Goal: Information Seeking & Learning: Learn about a topic

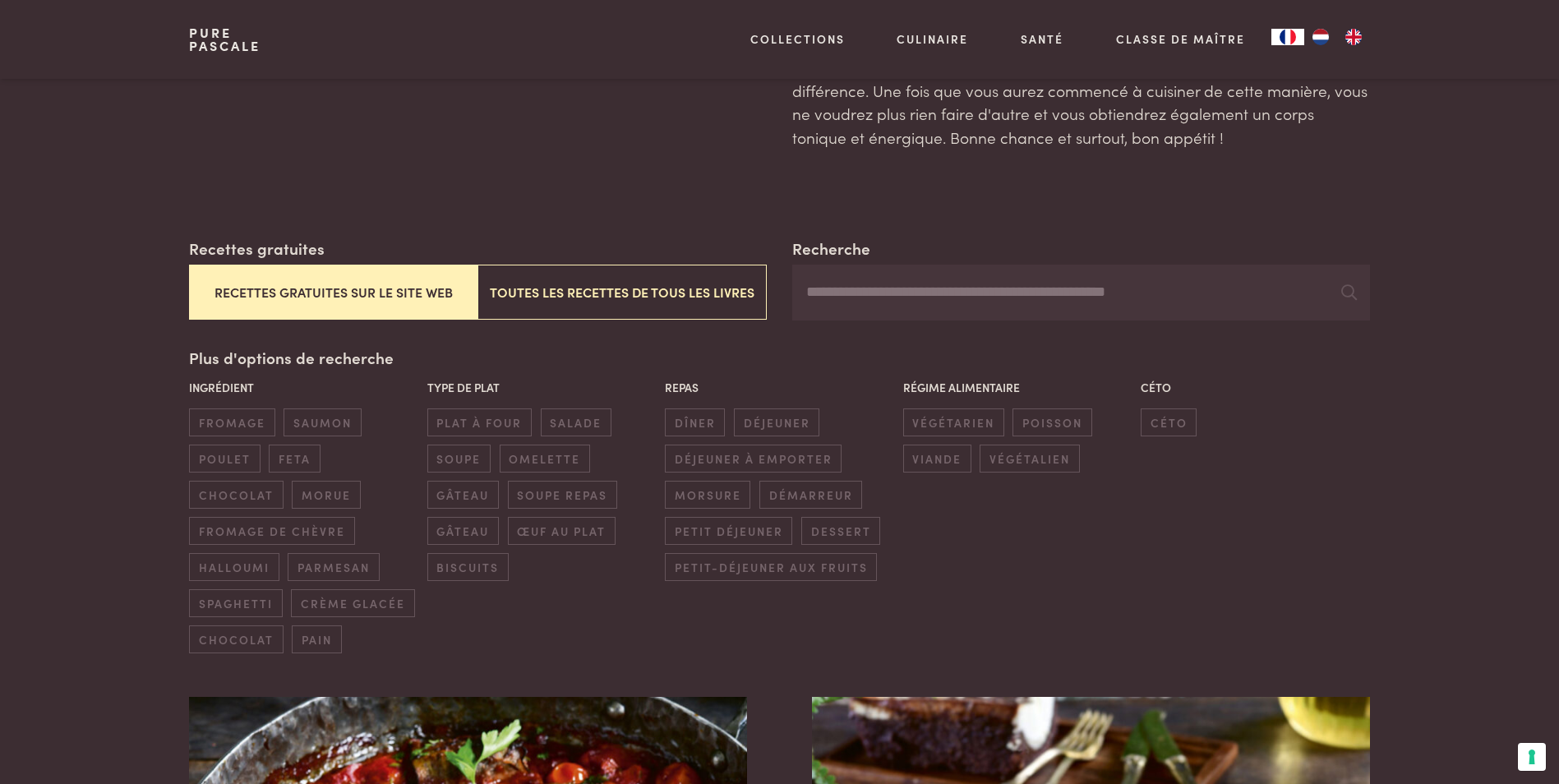
click at [412, 289] on button "Recettes gratuites sur le site web" at bounding box center [333, 292] width 288 height 55
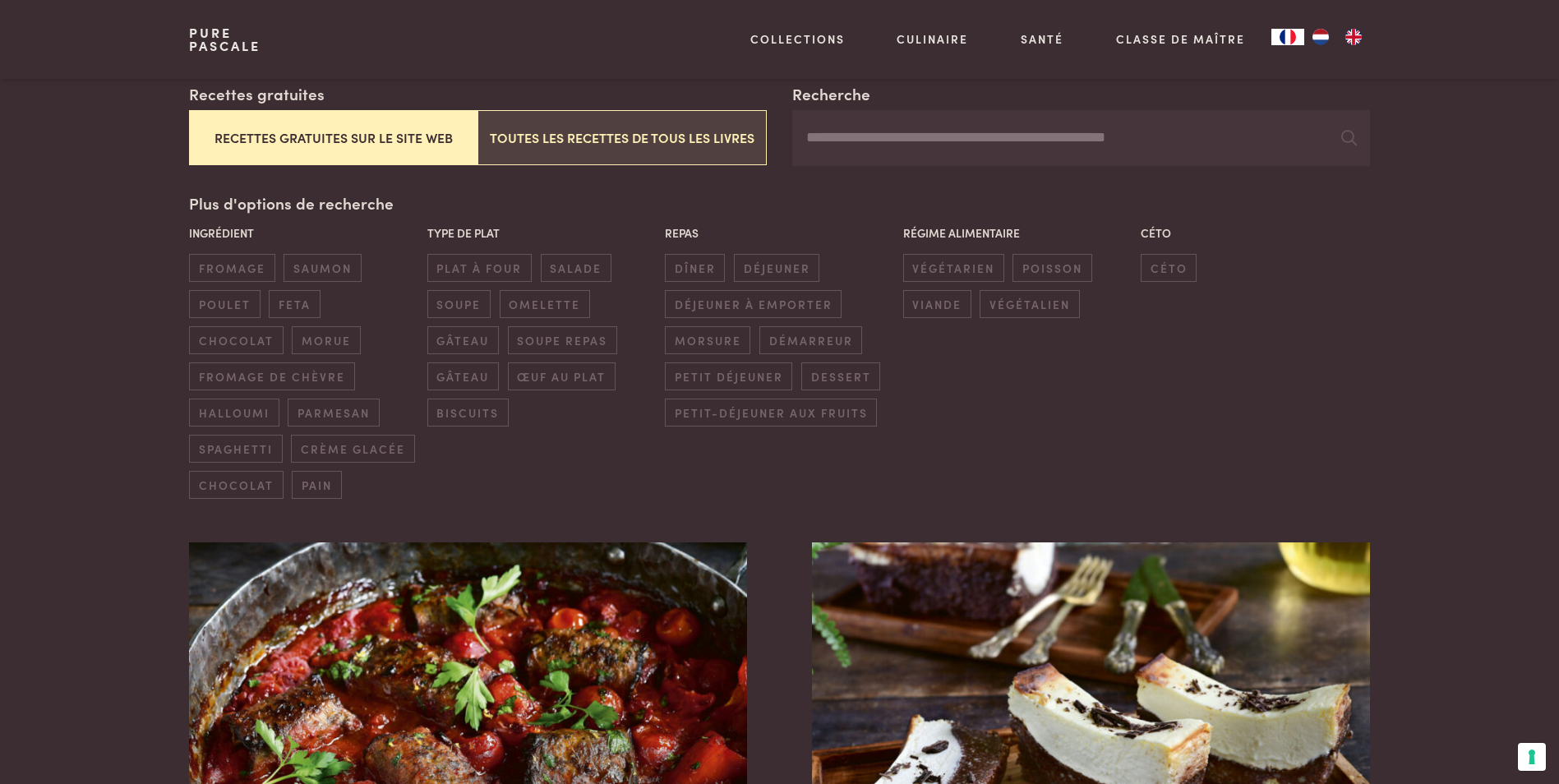
click at [598, 141] on button "Toutes les recettes de tous les livres" at bounding box center [621, 137] width 288 height 55
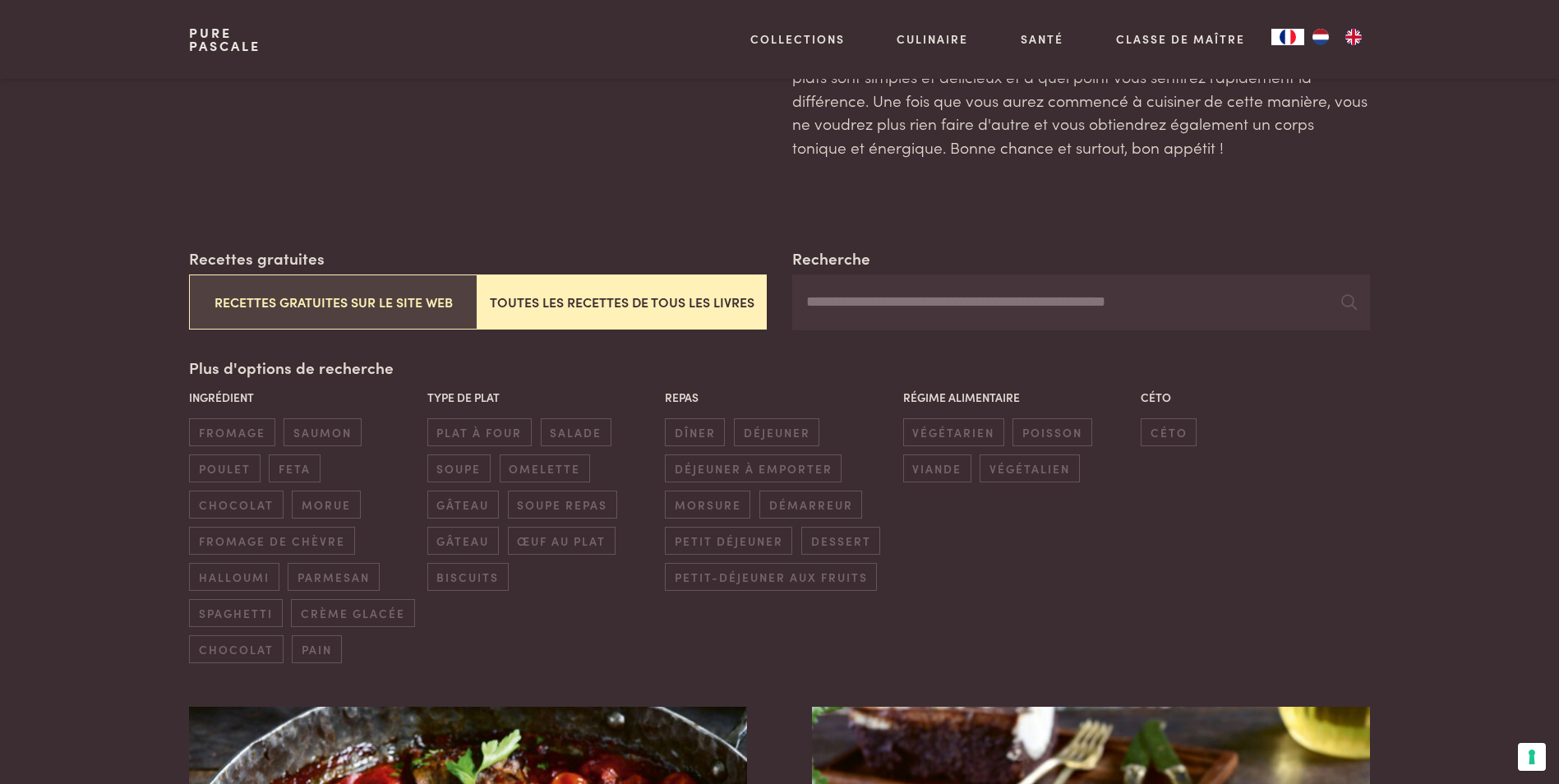
click at [261, 304] on button "Recettes gratuites sur le site web" at bounding box center [333, 302] width 288 height 55
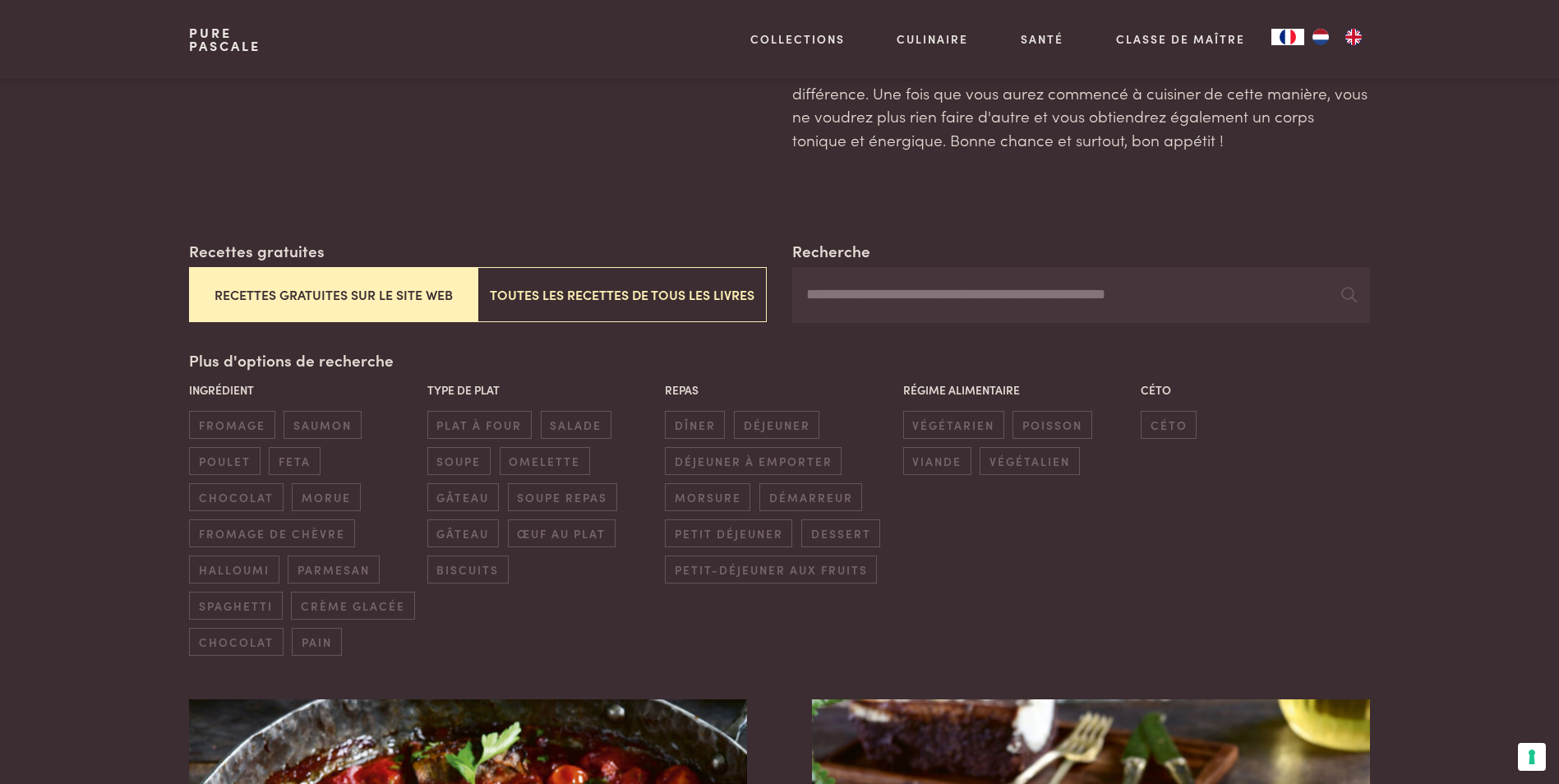
scroll to position [154, 0]
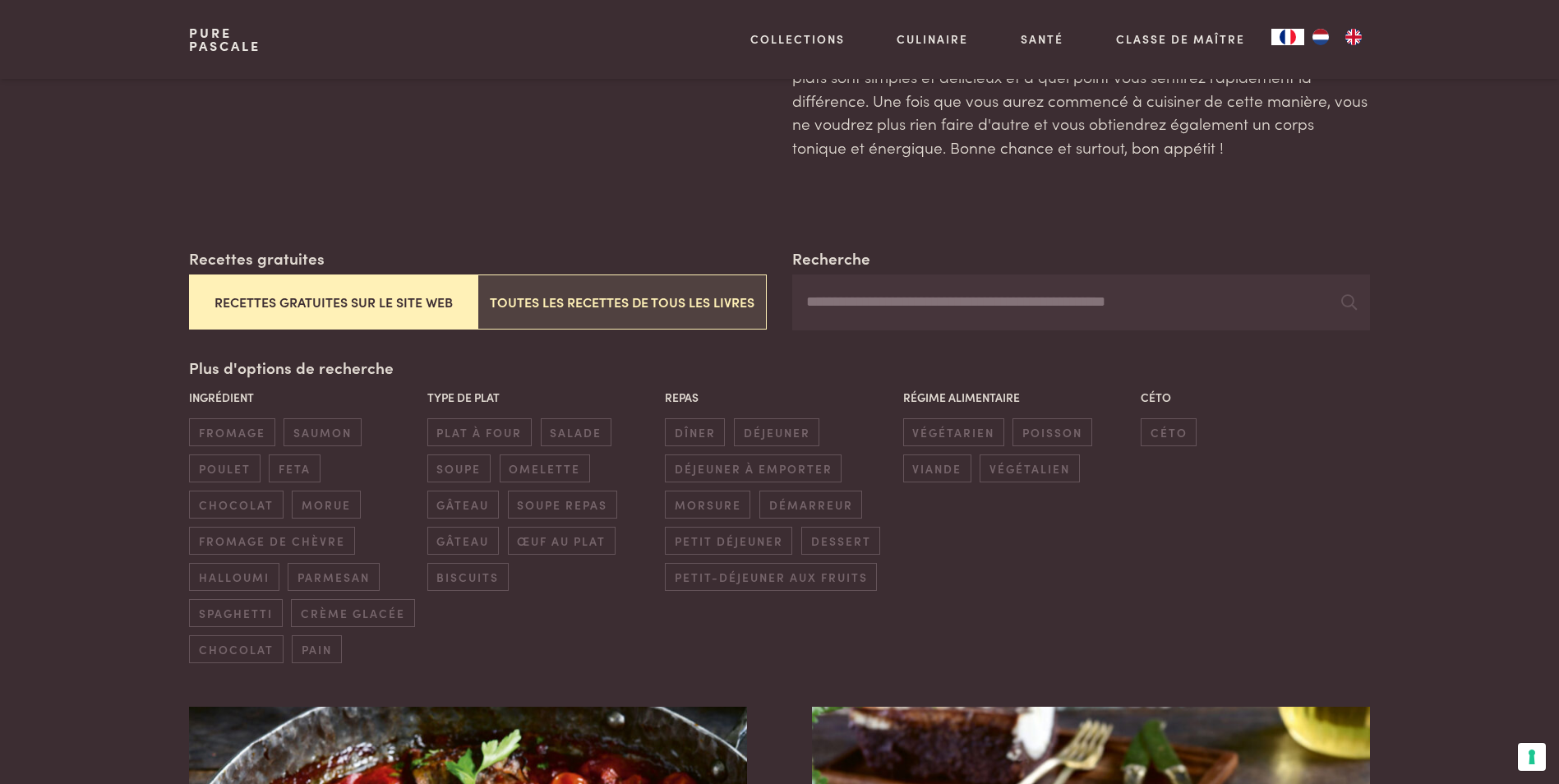
click at [633, 298] on button "Toutes les recettes de tous les livres" at bounding box center [621, 302] width 288 height 55
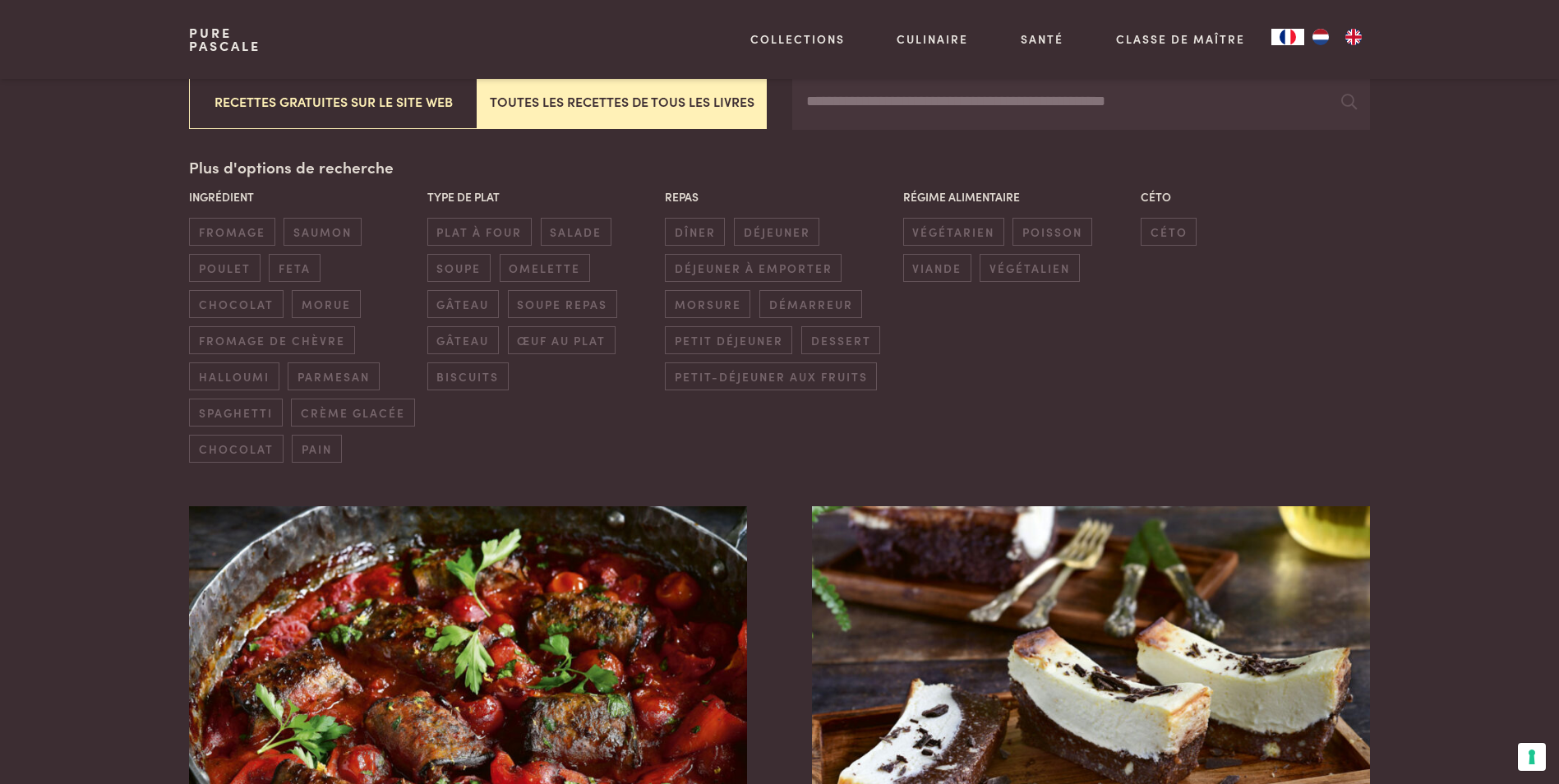
scroll to position [319, 0]
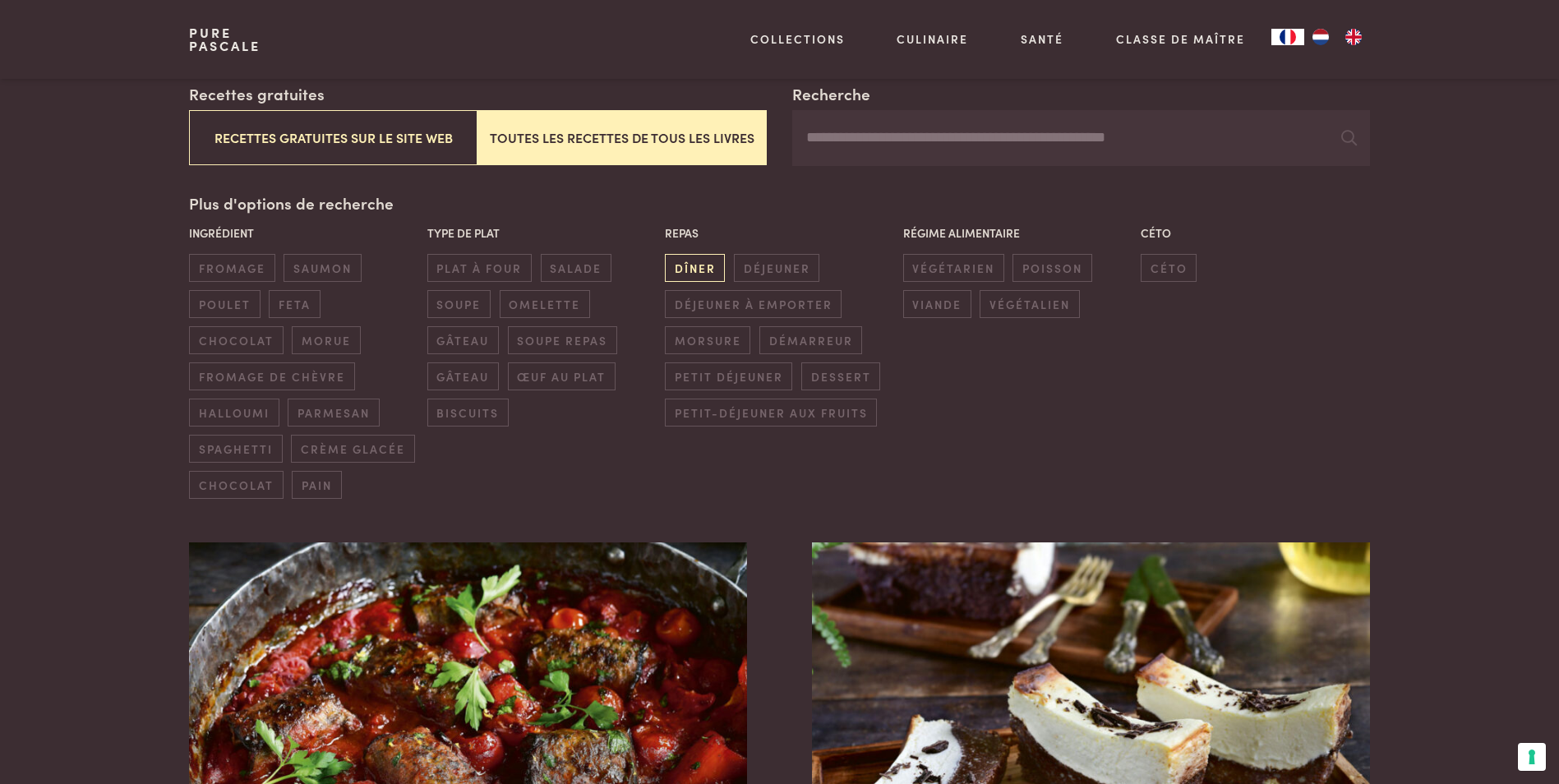
click at [714, 271] on span "dîner" at bounding box center [695, 268] width 60 height 27
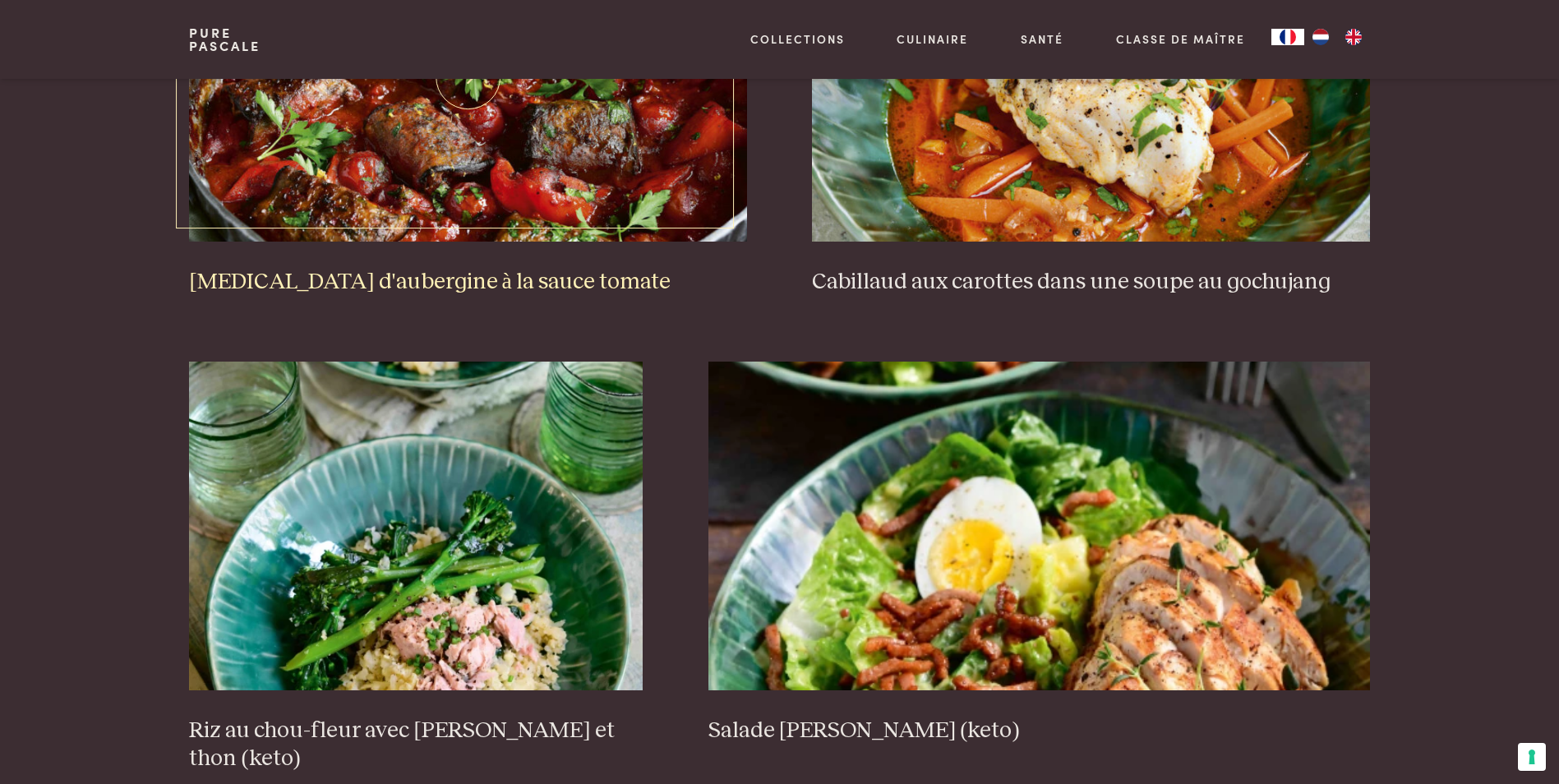
scroll to position [894, 0]
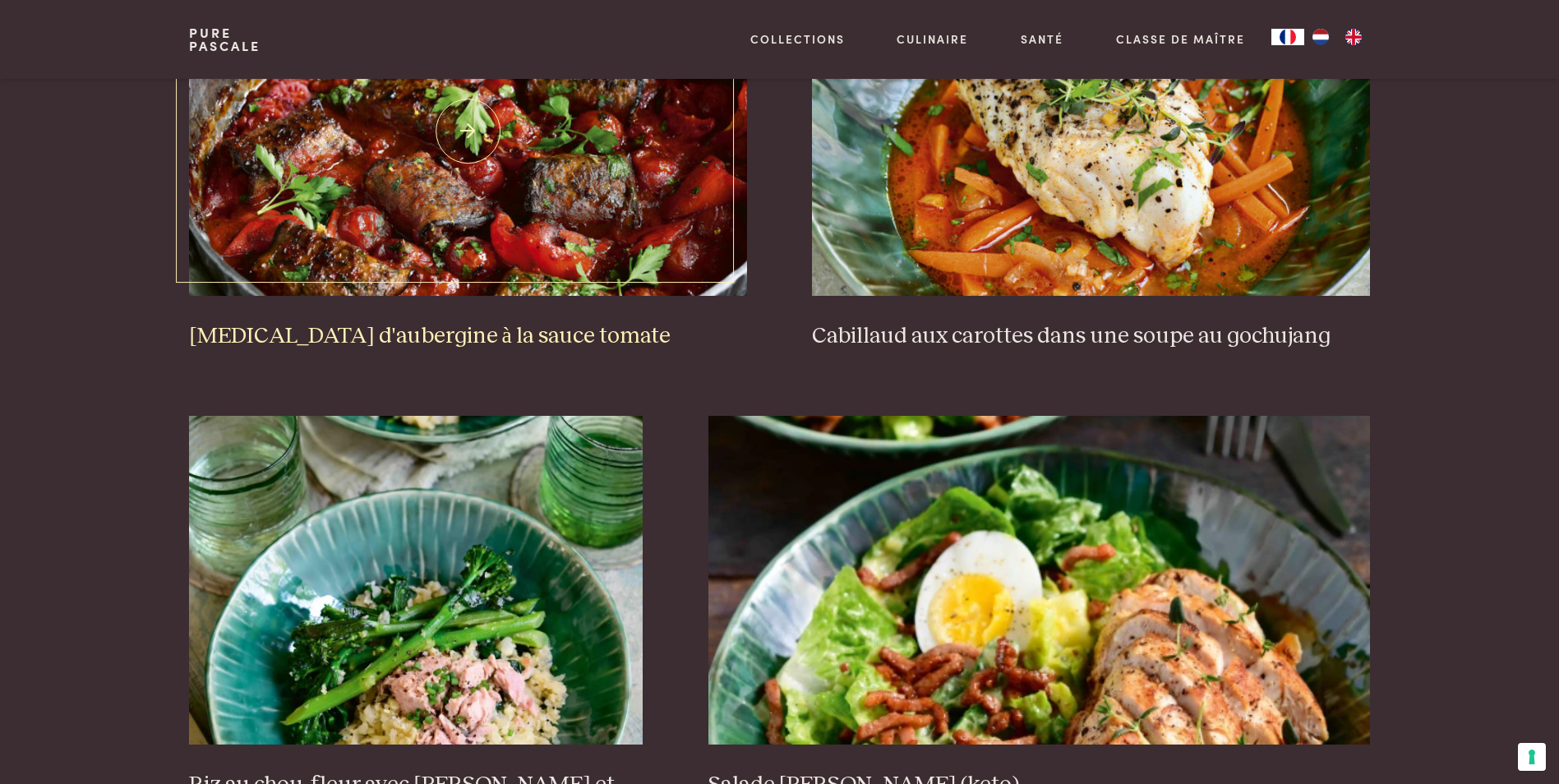
click at [437, 328] on h3 "[MEDICAL_DATA] d'aubergine à la sauce tomate" at bounding box center [468, 337] width 557 height 29
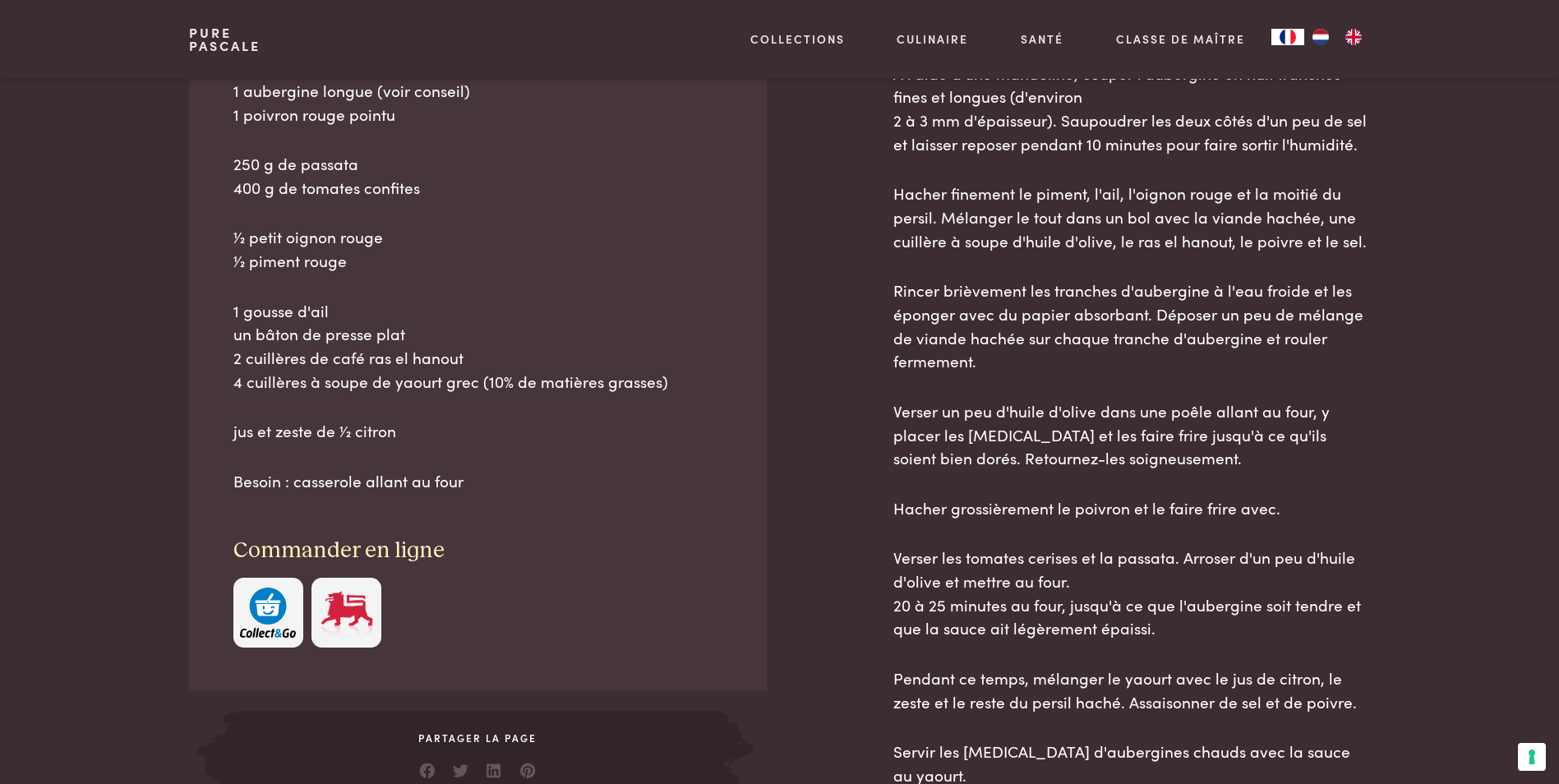
scroll to position [822, 0]
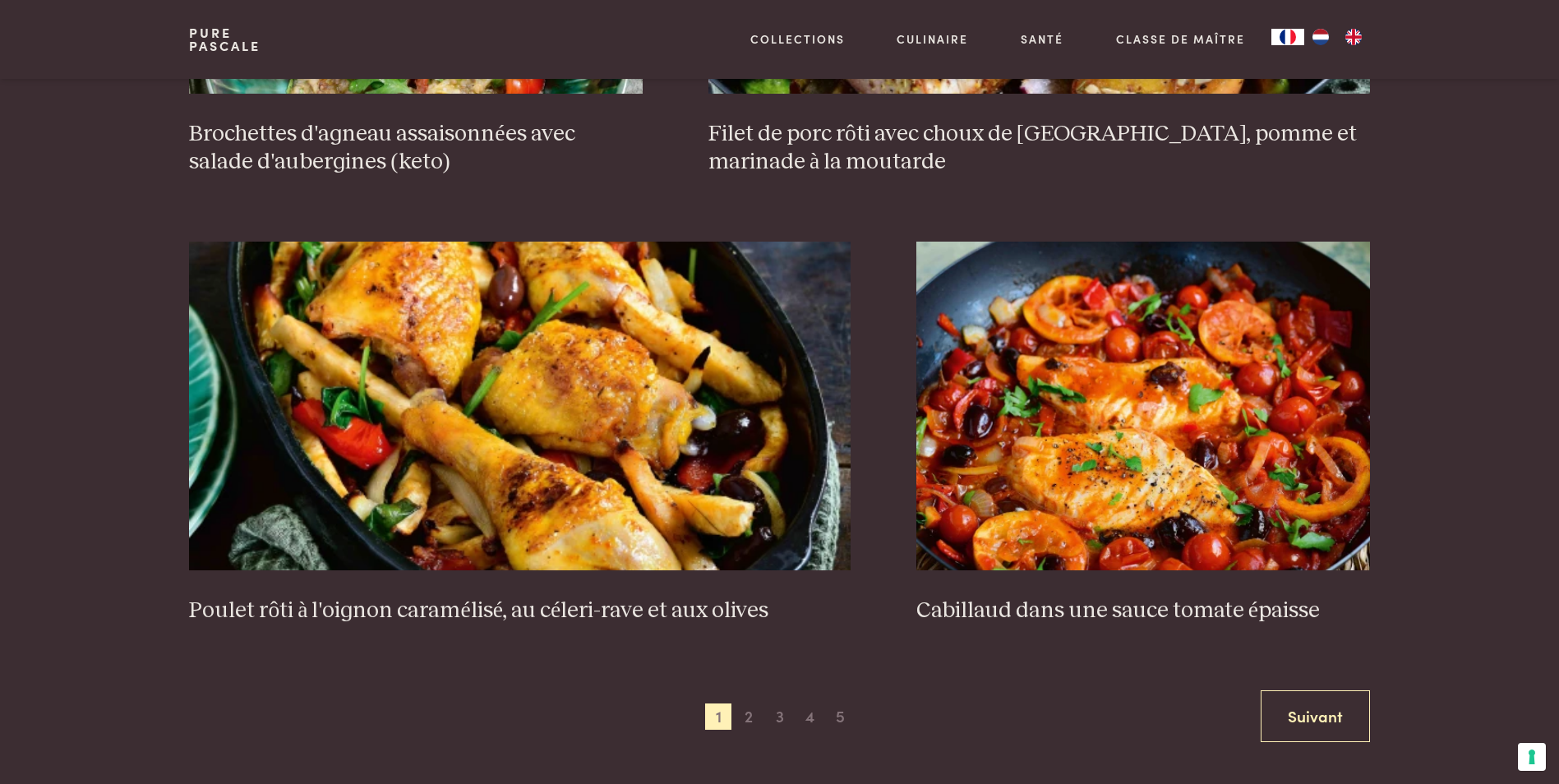
scroll to position [3021, 0]
